Goal: Information Seeking & Learning: Compare options

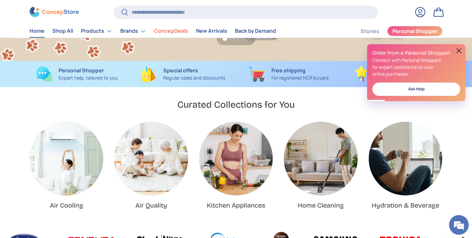
scroll to position [165, 0]
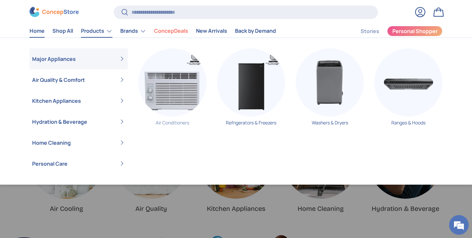
click at [174, 98] on img "Primary" at bounding box center [172, 82] width 68 height 68
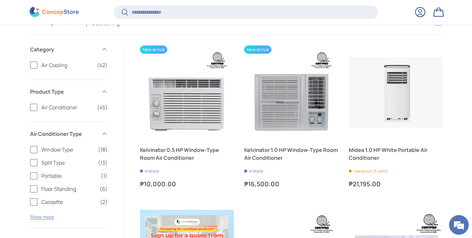
scroll to position [121, 0]
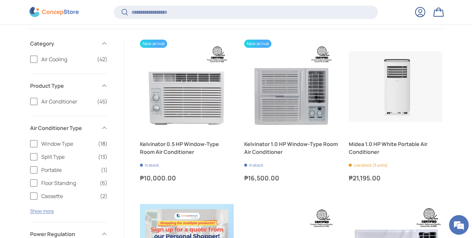
click at [32, 157] on label "Split Type (13)" at bounding box center [68, 157] width 77 height 8
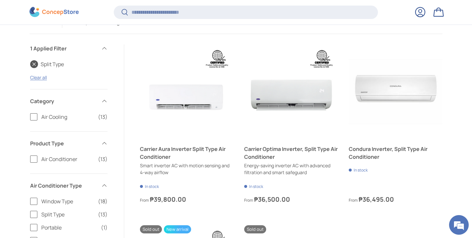
scroll to position [119, 0]
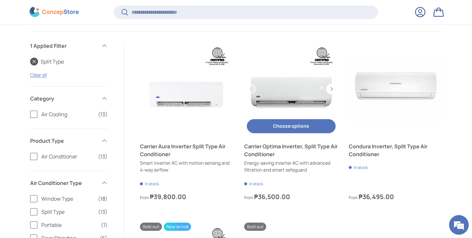
click at [291, 96] on link "Carrier Optima Inverter, Split Type Air Conditioner" at bounding box center [291, 89] width 94 height 94
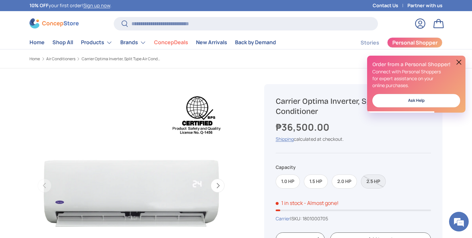
click at [458, 62] on button at bounding box center [459, 62] width 8 height 8
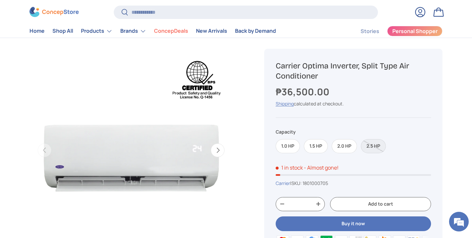
scroll to position [35, 0]
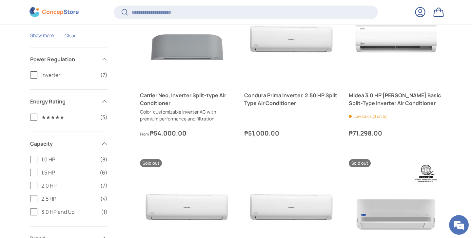
scroll to position [357, 0]
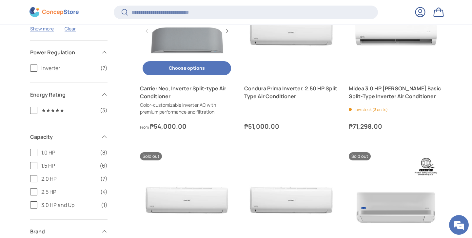
click at [201, 90] on link "Carrier Neo, Inverter Split-type Air Conditioner" at bounding box center [187, 92] width 94 height 16
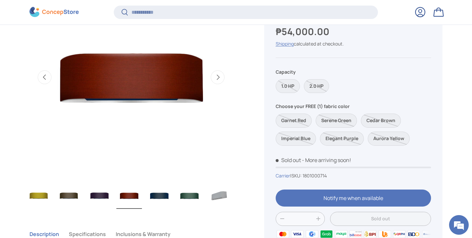
scroll to position [305, 0]
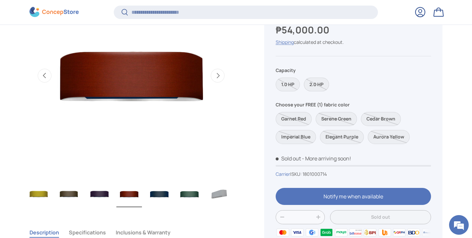
click at [321, 84] on label "2.0 HP" at bounding box center [316, 85] width 25 height 14
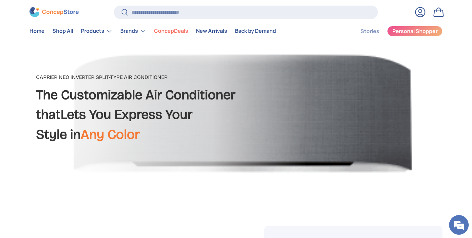
scroll to position [53, 0]
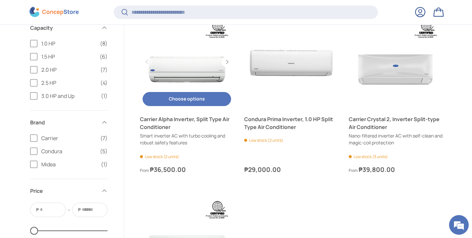
click at [194, 71] on link "Carrier Alpha Inverter, Split Type Air Conditioner" at bounding box center [187, 62] width 94 height 94
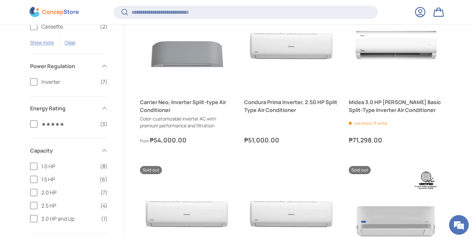
scroll to position [350, 0]
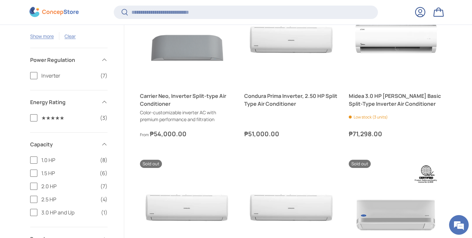
click at [34, 186] on label "2.0 HP (7)" at bounding box center [68, 186] width 77 height 8
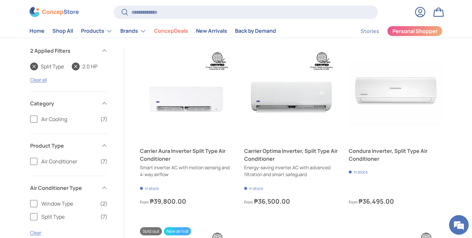
scroll to position [108, 0]
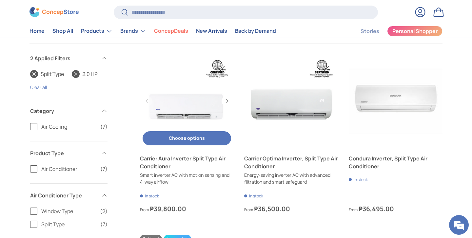
click at [190, 105] on link "Carrier Aura Inverter Split Type Air Conditioner" at bounding box center [187, 101] width 94 height 94
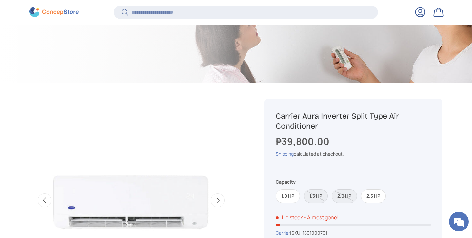
scroll to position [185, 0]
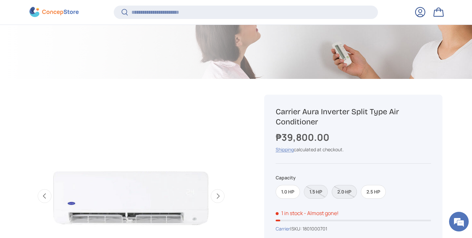
click at [345, 190] on label "2.0 HP" at bounding box center [343, 192] width 25 height 14
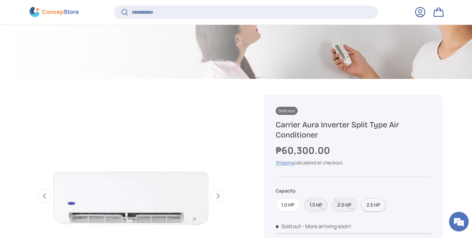
click at [381, 208] on label "2.5 HP" at bounding box center [373, 205] width 25 height 14
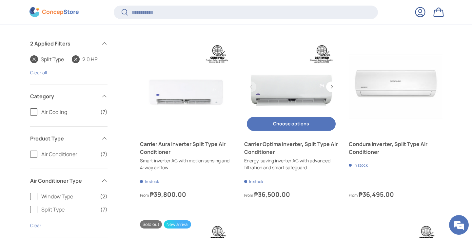
click at [300, 92] on link "Carrier Optima Inverter, Split Type Air Conditioner" at bounding box center [291, 87] width 94 height 94
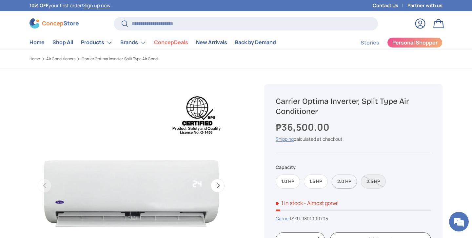
click at [342, 180] on label "2.0 HP" at bounding box center [343, 182] width 25 height 14
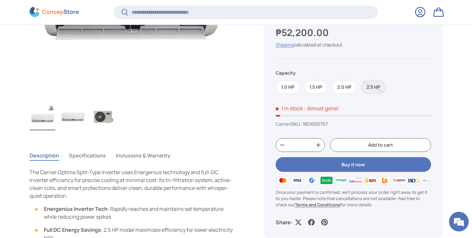
click at [75, 117] on img "Gallery Viewer" at bounding box center [73, 117] width 26 height 26
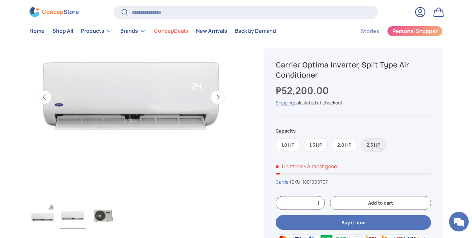
scroll to position [87, 0]
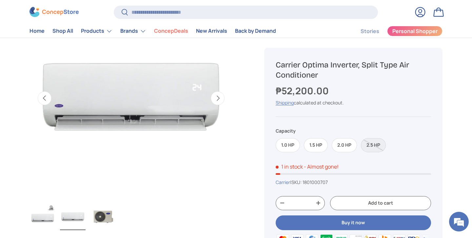
click at [45, 218] on img "Gallery Viewer" at bounding box center [43, 217] width 26 height 26
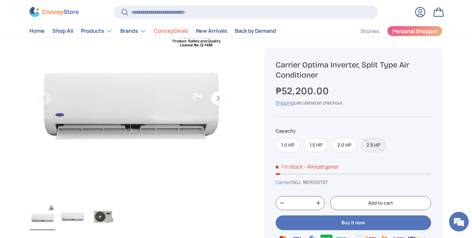
click at [77, 217] on img "Gallery Viewer" at bounding box center [73, 217] width 26 height 26
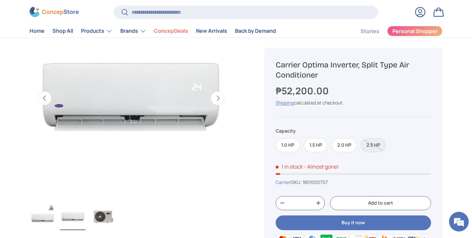
click at [109, 219] on img "Gallery Viewer" at bounding box center [103, 217] width 26 height 26
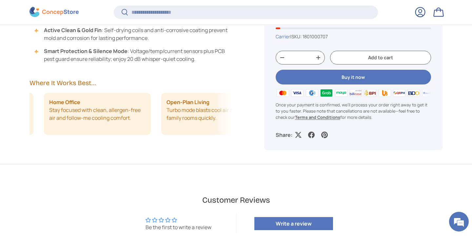
scroll to position [0, 117]
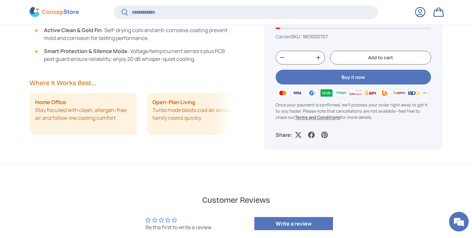
drag, startPoint x: 221, startPoint y: 116, endPoint x: 189, endPoint y: 112, distance: 32.4
click at [115, 112] on ul "Bedroom Retreat Sleep undisturbed with silence mode and precise temperature con…" at bounding box center [13, 114] width 203 height 42
drag, startPoint x: 189, startPoint y: 112, endPoint x: 155, endPoint y: 113, distance: 33.4
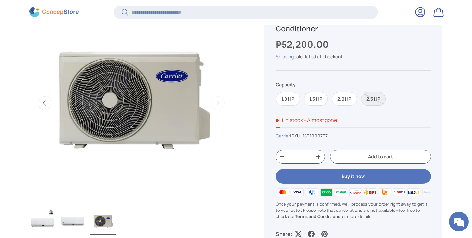
scroll to position [85, 0]
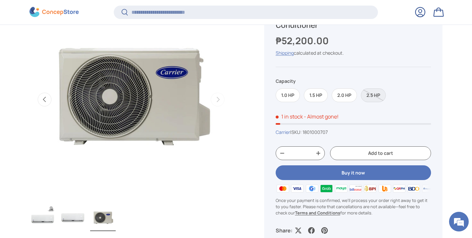
click at [48, 220] on img "Gallery Viewer" at bounding box center [43, 218] width 26 height 26
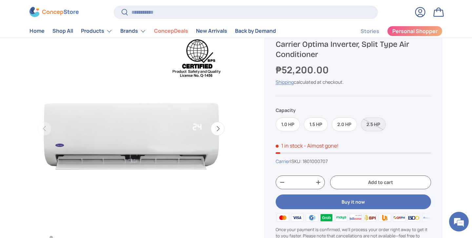
scroll to position [0, 0]
